Goal: Task Accomplishment & Management: Complete application form

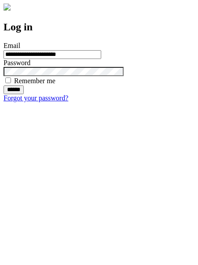
type input "**********"
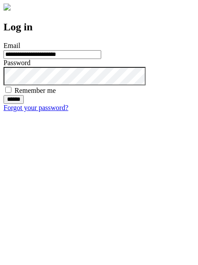
click at [24, 104] on input "******" at bounding box center [14, 99] width 20 height 9
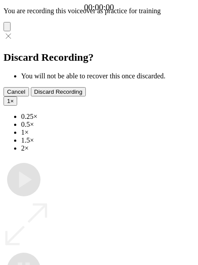
type input "**********"
